Goal: Transaction & Acquisition: Purchase product/service

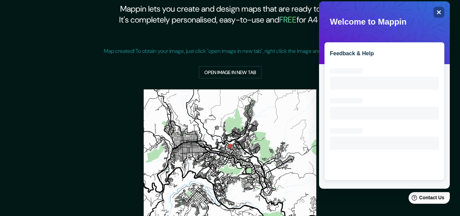
scroll to position [29, 0]
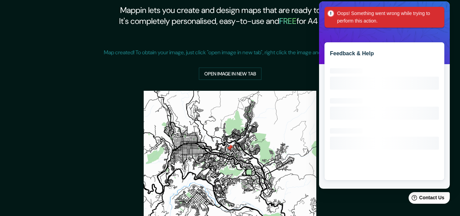
click at [444, 11] on span "Oops! Something went wrong while trying to perform this action." at bounding box center [385, 17] width 120 height 21
click at [442, 12] on div "Oops! Something went wrong while trying to perform this action." at bounding box center [385, 17] width 120 height 21
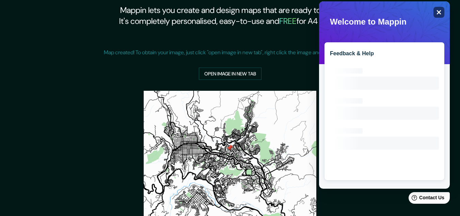
drag, startPoint x: 770, startPoint y: 11, endPoint x: 438, endPoint y: 12, distance: 331.9
click at [438, 12] on icon "Close" at bounding box center [439, 12] width 5 height 5
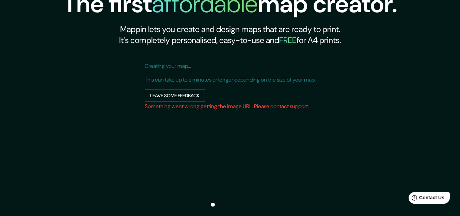
scroll to position [0, 0]
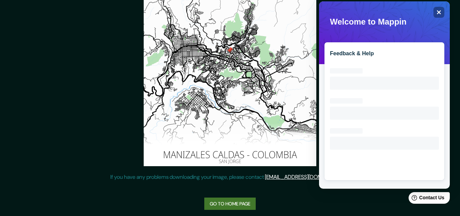
scroll to position [132, 0]
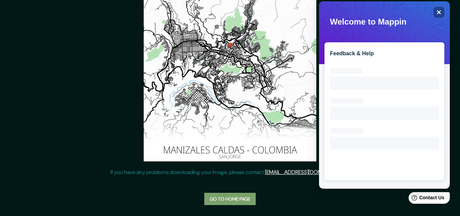
click at [231, 201] on link "Go to home page" at bounding box center [229, 199] width 51 height 13
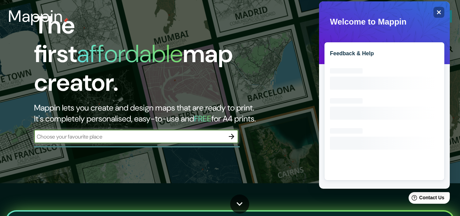
scroll to position [4, 0]
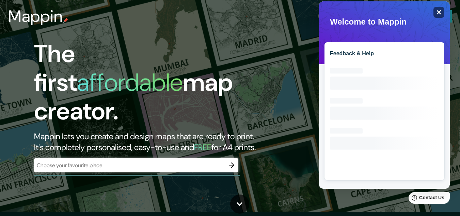
click at [439, 11] on icon "Close" at bounding box center [439, 12] width 5 height 5
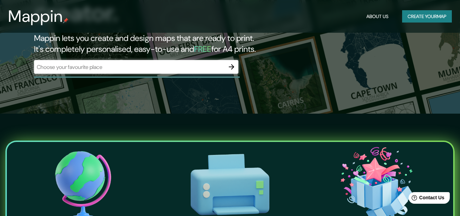
scroll to position [106, 0]
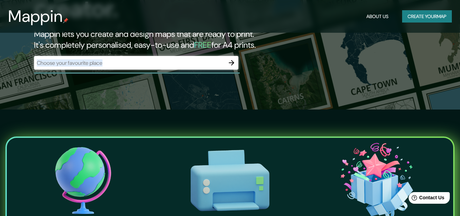
click at [133, 59] on div "​" at bounding box center [136, 63] width 204 height 14
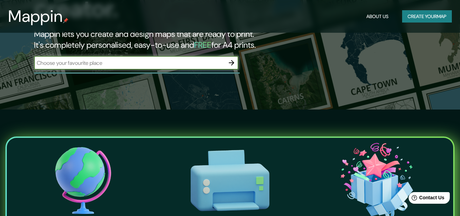
click at [165, 59] on input "text" at bounding box center [129, 63] width 191 height 8
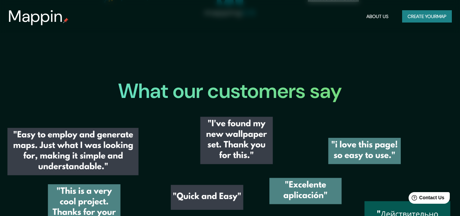
scroll to position [754, 0]
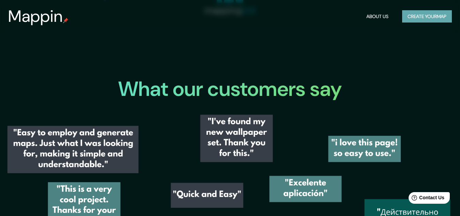
click at [415, 20] on button "Create your map" at bounding box center [427, 16] width 50 height 13
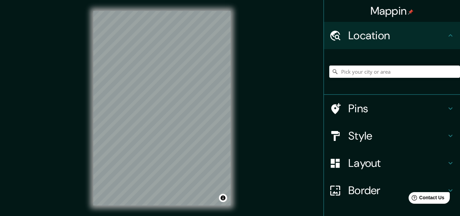
click at [385, 170] on div "Layout" at bounding box center [392, 162] width 136 height 27
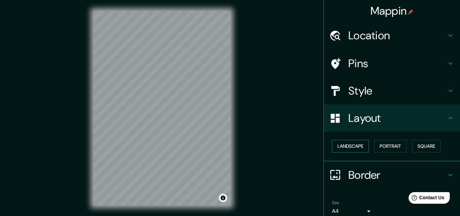
click at [352, 150] on button "Landscape" at bounding box center [350, 146] width 37 height 13
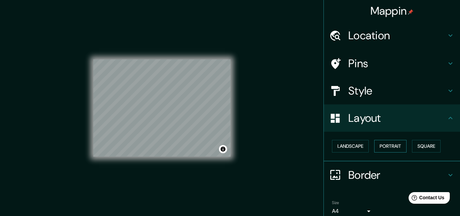
click at [381, 147] on button "Portrait" at bounding box center [391, 146] width 32 height 13
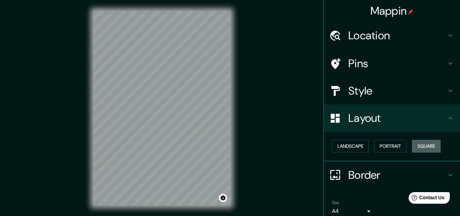
click at [425, 146] on button "Square" at bounding box center [426, 146] width 29 height 13
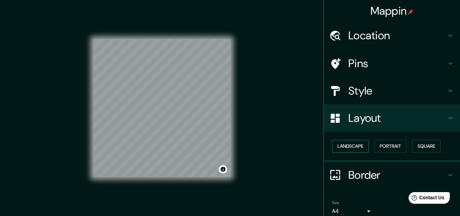
click at [357, 148] on button "Landscape" at bounding box center [350, 146] width 37 height 13
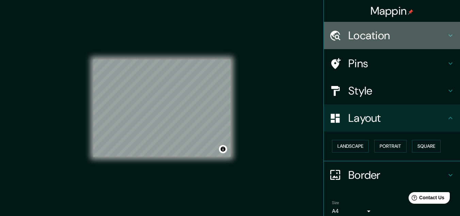
click at [394, 34] on h4 "Location" at bounding box center [398, 36] width 98 height 14
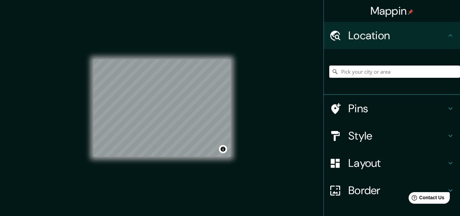
click at [379, 71] on input "Pick your city or area" at bounding box center [395, 71] width 131 height 12
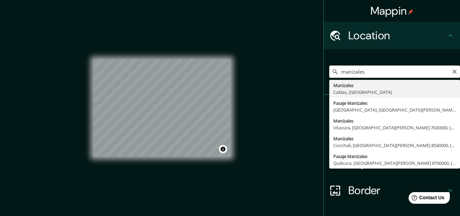
type input "Manizales, [GEOGRAPHIC_DATA], [GEOGRAPHIC_DATA]"
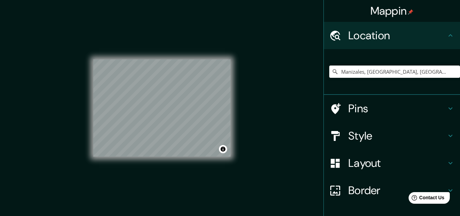
click at [289, 93] on div "Mappin Location [GEOGRAPHIC_DATA], [GEOGRAPHIC_DATA], [GEOGRAPHIC_DATA] Pins St…" at bounding box center [230, 113] width 460 height 227
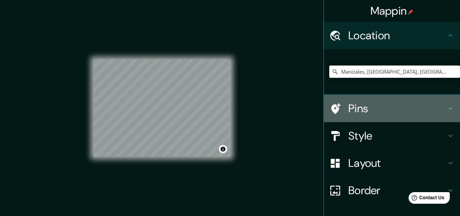
click at [359, 107] on h4 "Pins" at bounding box center [398, 109] width 98 height 14
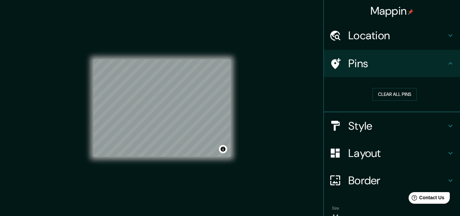
click at [397, 72] on div "Pins" at bounding box center [392, 63] width 136 height 27
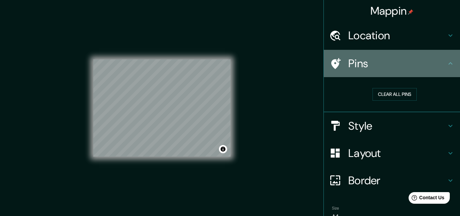
click at [447, 61] on icon at bounding box center [451, 63] width 8 height 8
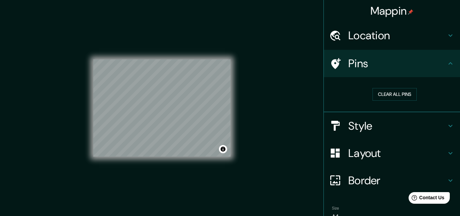
click at [447, 61] on icon at bounding box center [451, 63] width 8 height 8
click at [392, 97] on button "Clear all pins" at bounding box center [395, 94] width 44 height 13
click at [339, 64] on div at bounding box center [339, 64] width 19 height 12
click at [378, 92] on button "Clear all pins" at bounding box center [395, 94] width 44 height 13
click at [371, 130] on h4 "Style" at bounding box center [398, 126] width 98 height 14
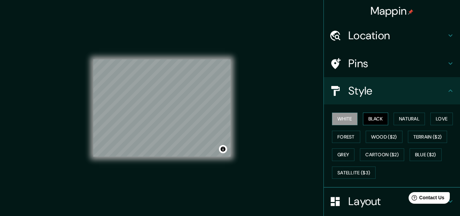
click at [371, 121] on button "Black" at bounding box center [376, 118] width 26 height 13
click at [398, 118] on button "Natural" at bounding box center [409, 118] width 31 height 13
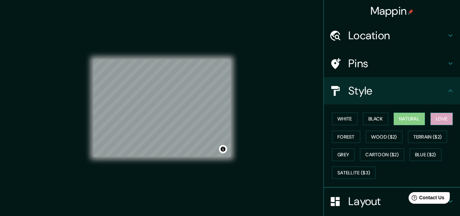
click at [451, 117] on button "Love" at bounding box center [442, 118] width 22 height 13
click at [340, 134] on button "Forest" at bounding box center [346, 137] width 28 height 13
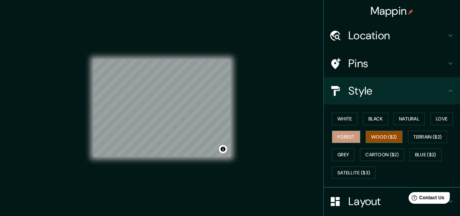
click at [371, 136] on button "Wood ($2)" at bounding box center [384, 137] width 37 height 13
click at [412, 137] on button "Terrain ($2)" at bounding box center [428, 137] width 40 height 13
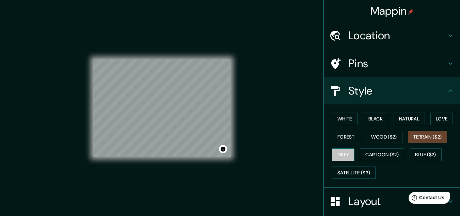
click at [339, 155] on button "Grey" at bounding box center [343, 154] width 22 height 13
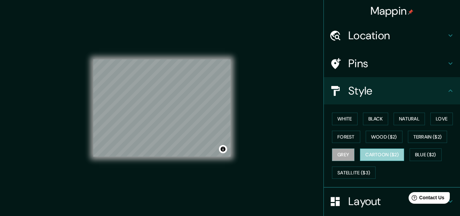
click at [360, 155] on button "Cartoon ($2)" at bounding box center [382, 154] width 44 height 13
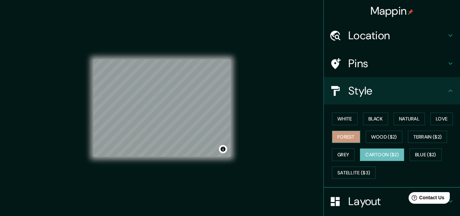
click at [336, 139] on button "Forest" at bounding box center [346, 137] width 28 height 13
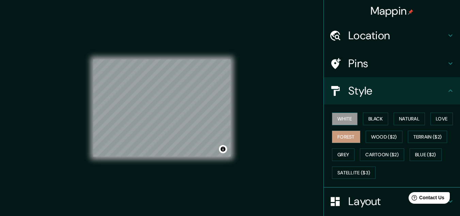
click at [336, 117] on button "White" at bounding box center [345, 118] width 26 height 13
click at [374, 117] on button "Black" at bounding box center [376, 118] width 26 height 13
click at [335, 117] on button "White" at bounding box center [345, 118] width 26 height 13
click at [378, 118] on button "Black" at bounding box center [376, 118] width 26 height 13
click at [346, 115] on button "White" at bounding box center [345, 118] width 26 height 13
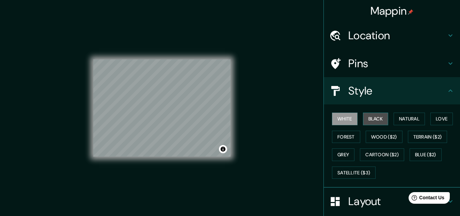
click at [367, 121] on button "Black" at bounding box center [376, 118] width 26 height 13
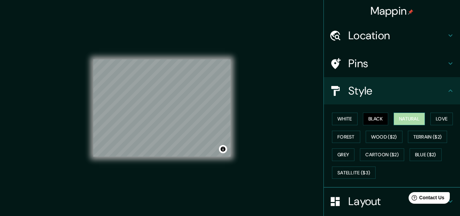
click at [408, 114] on button "Natural" at bounding box center [409, 118] width 31 height 13
click at [448, 117] on button "Love" at bounding box center [442, 118] width 22 height 13
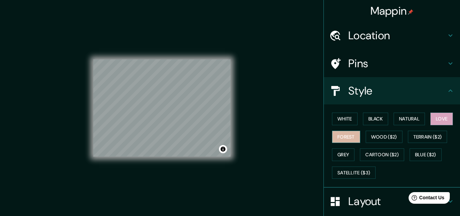
click at [338, 136] on button "Forest" at bounding box center [346, 137] width 28 height 13
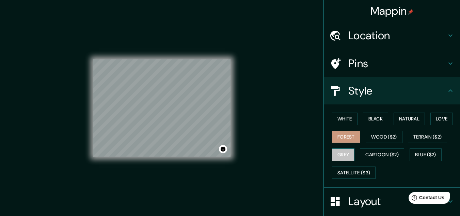
click at [335, 153] on button "Grey" at bounding box center [343, 154] width 22 height 13
click at [378, 119] on button "Black" at bounding box center [376, 118] width 26 height 13
click at [333, 150] on button "Grey" at bounding box center [343, 154] width 22 height 13
click at [339, 137] on button "Forest" at bounding box center [346, 137] width 28 height 13
click at [408, 117] on button "Natural" at bounding box center [409, 118] width 31 height 13
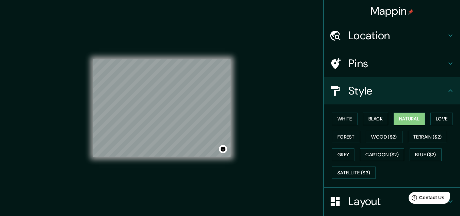
click at [117, 57] on div "© Mapbox © OpenStreetMap Improve this map" at bounding box center [161, 108] width 137 height 194
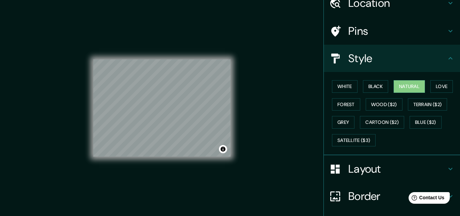
scroll to position [83, 0]
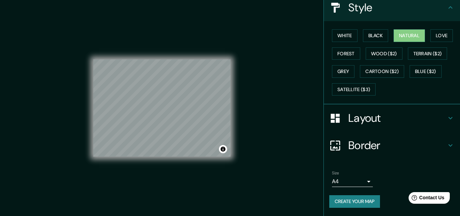
click at [447, 145] on icon at bounding box center [451, 145] width 8 height 8
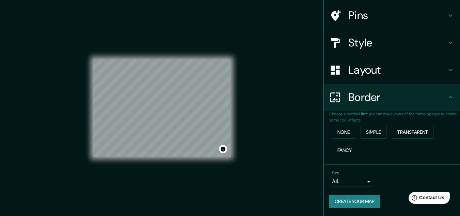
scroll to position [48, 0]
click at [407, 135] on button "Transparent" at bounding box center [413, 132] width 42 height 13
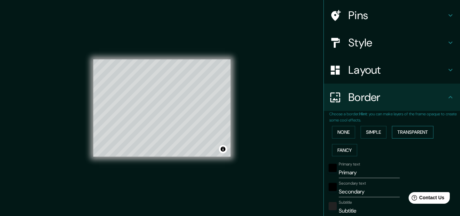
click at [407, 135] on button "Transparent" at bounding box center [413, 132] width 42 height 13
type input "193"
type input "32"
click at [372, 135] on button "Simple" at bounding box center [374, 132] width 26 height 13
click at [346, 134] on button "None" at bounding box center [343, 132] width 23 height 13
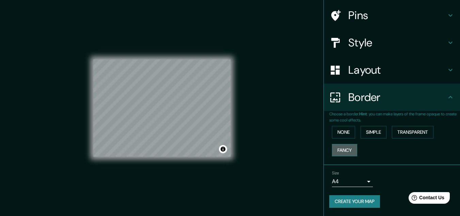
click at [340, 148] on button "Fancy" at bounding box center [344, 150] width 25 height 13
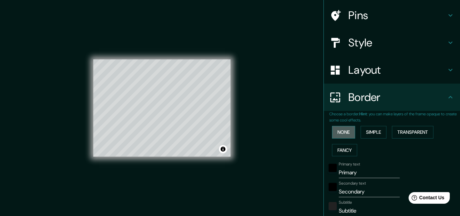
click at [337, 133] on button "None" at bounding box center [343, 132] width 23 height 13
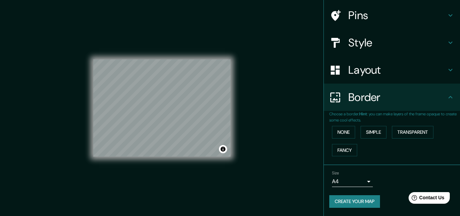
scroll to position [11, 0]
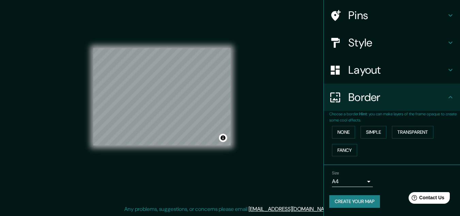
click at [363, 180] on body "Mappin Location [GEOGRAPHIC_DATA], [GEOGRAPHIC_DATA], [GEOGRAPHIC_DATA] Pins St…" at bounding box center [230, 97] width 460 height 216
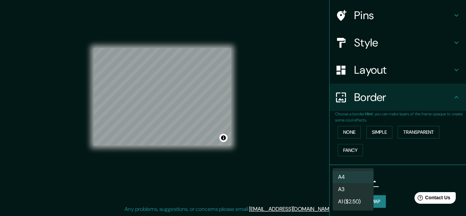
click at [392, 171] on div at bounding box center [233, 108] width 466 height 216
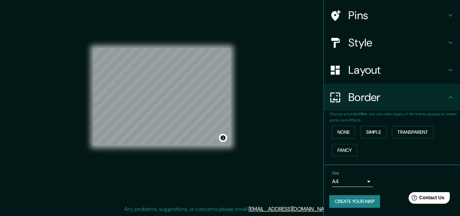
click at [355, 203] on button "Create your map" at bounding box center [355, 201] width 51 height 13
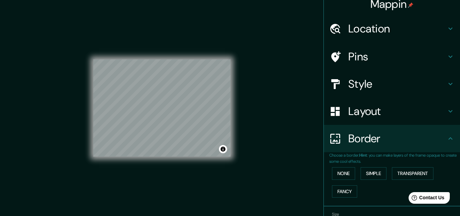
scroll to position [0, 0]
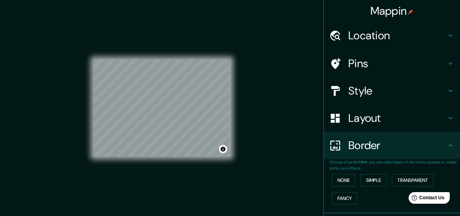
click at [386, 93] on h4 "Style" at bounding box center [398, 91] width 98 height 14
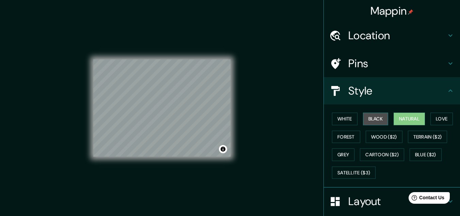
click at [367, 118] on button "Black" at bounding box center [376, 118] width 26 height 13
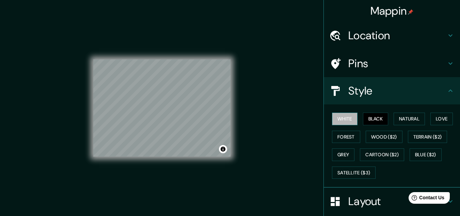
click at [346, 123] on button "White" at bounding box center [345, 118] width 26 height 13
click at [342, 155] on button "Grey" at bounding box center [343, 154] width 22 height 13
click at [342, 119] on button "White" at bounding box center [345, 118] width 26 height 13
click at [345, 152] on button "Grey" at bounding box center [343, 154] width 22 height 13
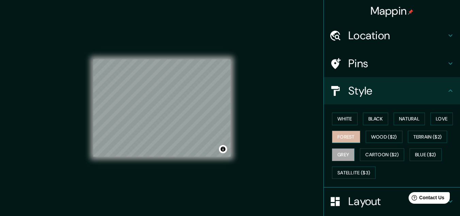
click at [335, 133] on button "Forest" at bounding box center [346, 137] width 28 height 13
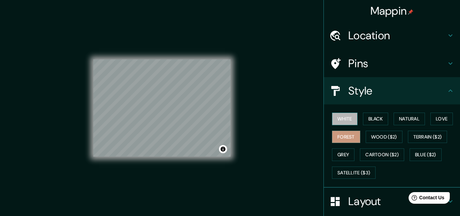
click at [337, 117] on button "White" at bounding box center [345, 118] width 26 height 13
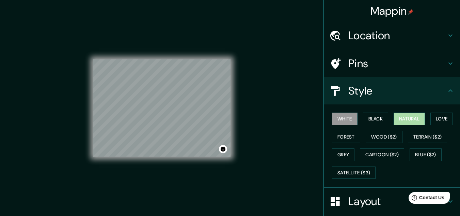
click at [405, 116] on button "Natural" at bounding box center [409, 118] width 31 height 13
click at [342, 120] on button "White" at bounding box center [345, 118] width 26 height 13
click at [413, 119] on button "Natural" at bounding box center [409, 118] width 31 height 13
click at [344, 120] on button "White" at bounding box center [345, 118] width 26 height 13
click at [410, 119] on button "Natural" at bounding box center [409, 118] width 31 height 13
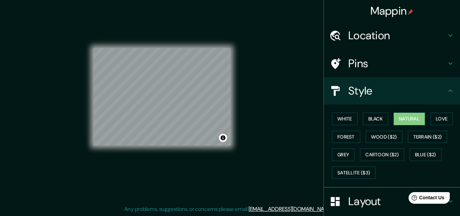
click at [324, 132] on div "White Black Natural Love Forest Wood ($2) Terrain ($2) Grey Cartoon ($2) Blue (…" at bounding box center [392, 145] width 136 height 83
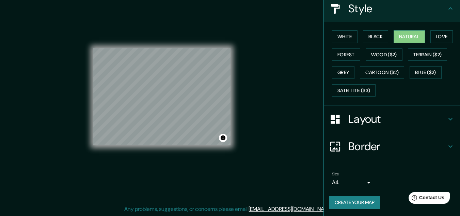
scroll to position [83, 0]
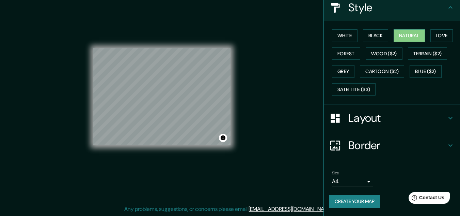
click at [346, 200] on button "Create your map" at bounding box center [355, 201] width 51 height 13
